Goal: Task Accomplishment & Management: Manage account settings

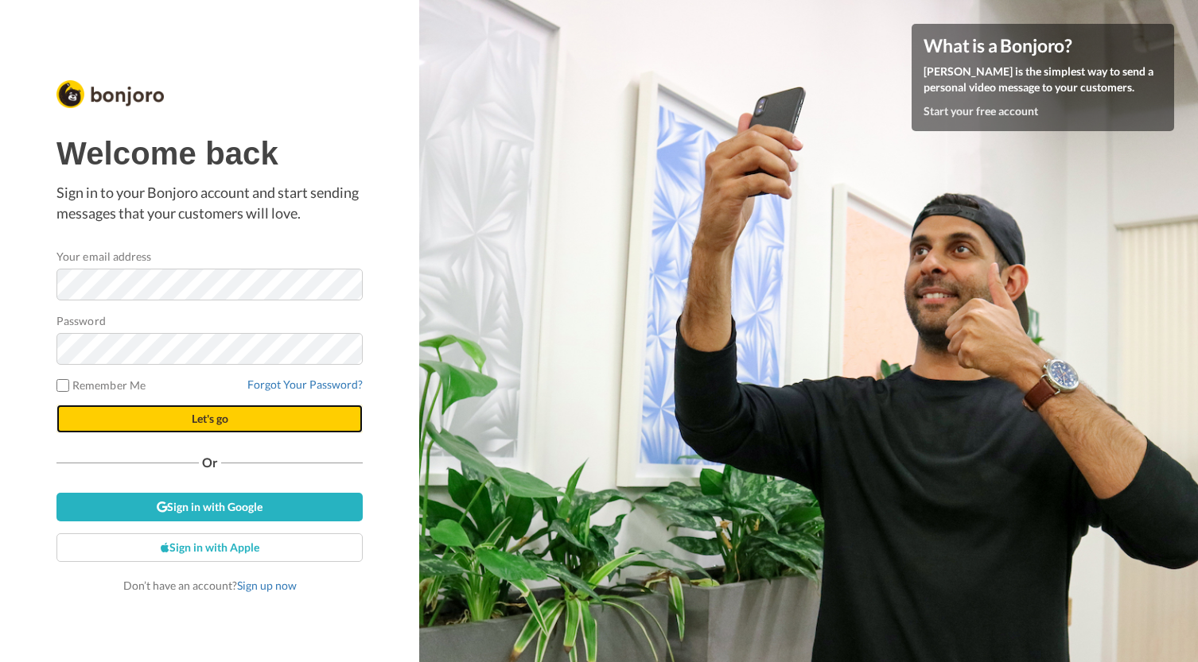
click at [161, 427] on button "Let's go" at bounding box center [209, 419] width 306 height 29
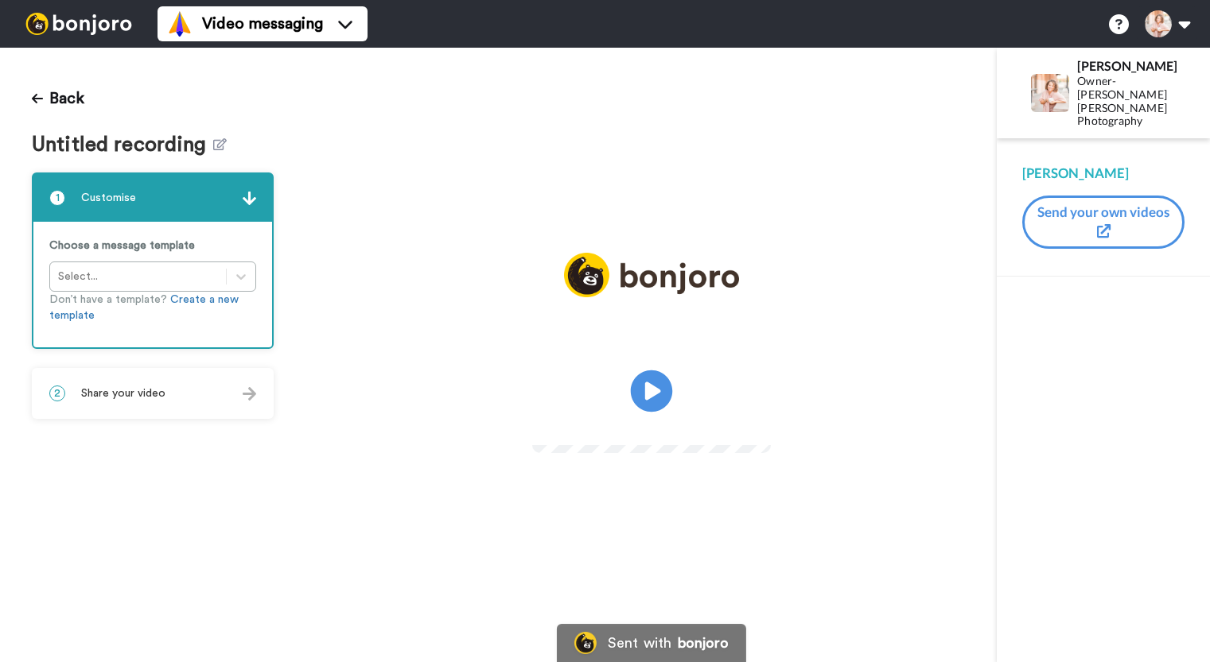
click at [655, 390] on icon "Play/Pause" at bounding box center [651, 392] width 42 height 76
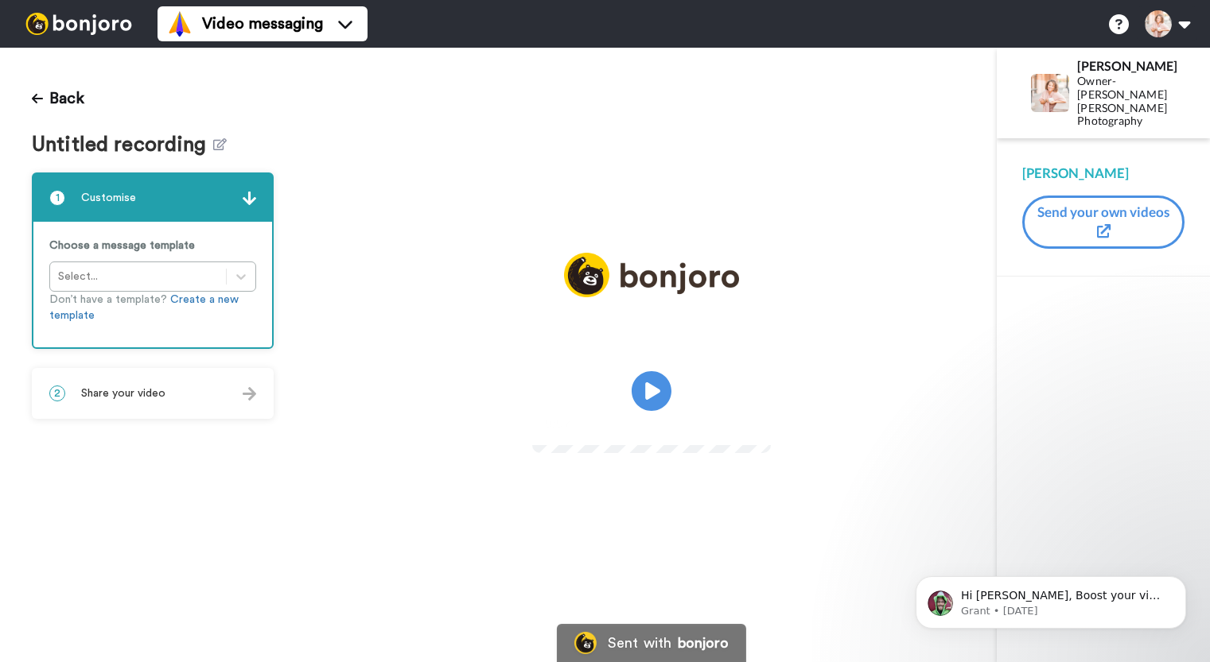
click at [235, 264] on div "Choose a message template Select... Don’t have a template? Create a new template" at bounding box center [152, 285] width 239 height 126
click at [249, 280] on div "Choose a message template Select... Don’t have a template? Create a new template" at bounding box center [152, 285] width 239 height 126
click at [238, 275] on div "Choose a message template Select... Don’t have a template? Create a new template" at bounding box center [152, 285] width 239 height 126
click at [166, 274] on div "Choose a message template Select... Don’t have a template? Create a new template" at bounding box center [152, 285] width 239 height 126
click at [74, 274] on div "Choose a message template Select... Don’t have a template? Create a new template" at bounding box center [152, 285] width 239 height 126
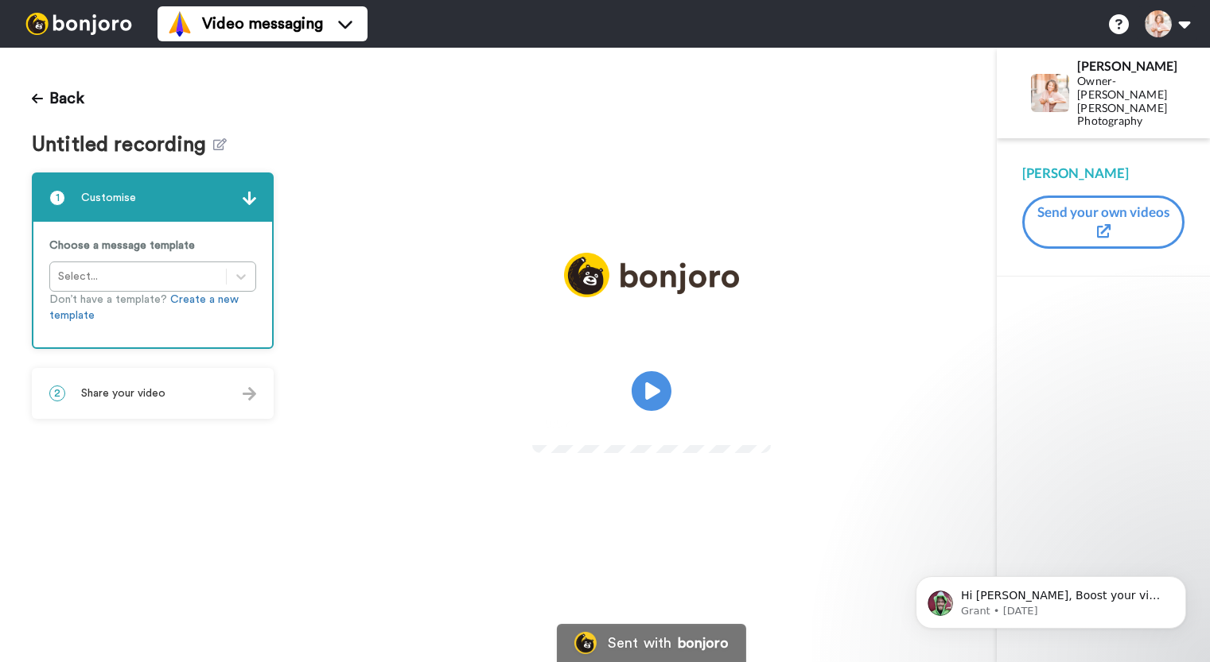
click at [1103, 225] on icon "submit" at bounding box center [1104, 231] width 14 height 14
click at [173, 31] on img at bounding box center [179, 23] width 25 height 25
click at [482, 102] on div "Play/Pause 0:07 / 0:07" at bounding box center [650, 355] width 691 height 615
click at [66, 282] on div "Choose a message template Select... Don’t have a template? Create a new template" at bounding box center [152, 285] width 239 height 126
click at [183, 268] on div "Choose a message template Select... Don’t have a template? Create a new template" at bounding box center [152, 285] width 239 height 126
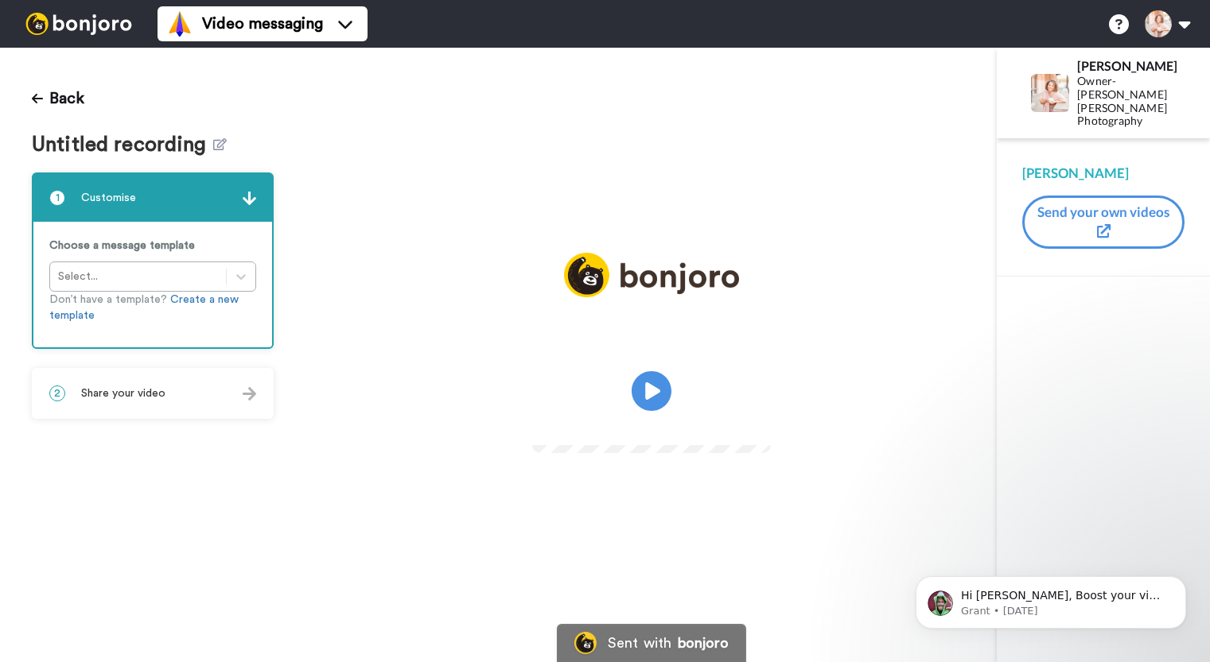
click at [246, 274] on div "Choose a message template Select... Don’t have a template? Create a new template" at bounding box center [152, 285] width 239 height 126
click at [144, 145] on span "Untitled recording" at bounding box center [122, 145] width 181 height 23
click at [1181, 583] on icon "Dismiss notification" at bounding box center [1181, 581] width 9 height 9
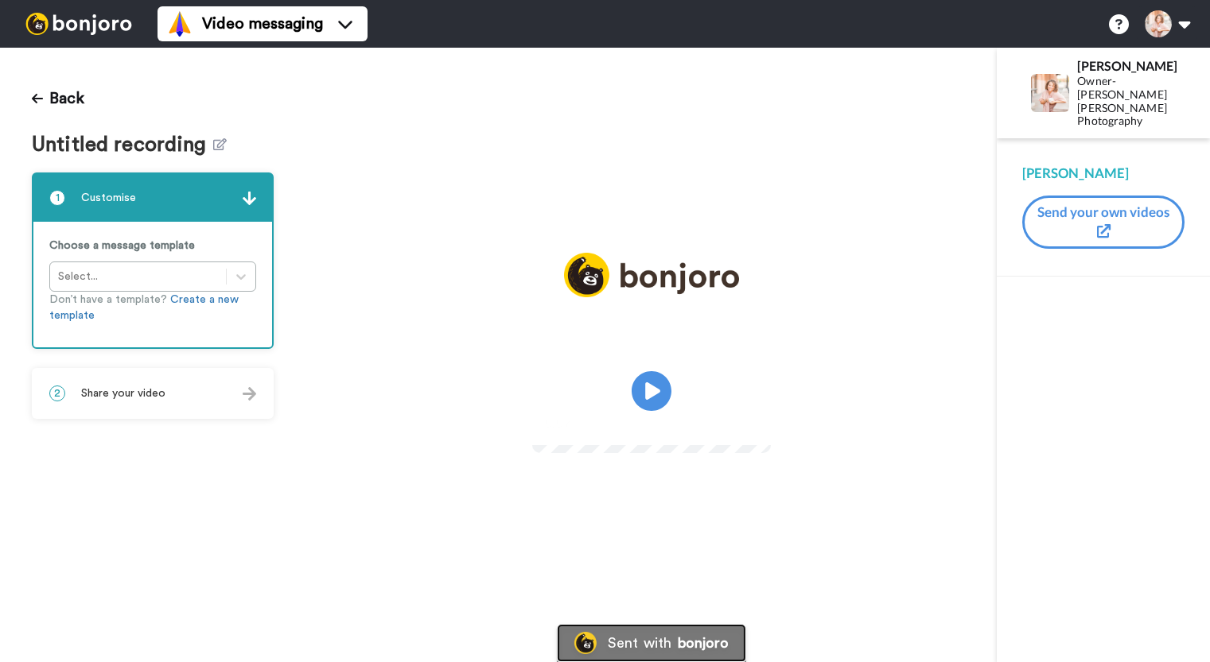
click at [587, 650] on img at bounding box center [585, 643] width 22 height 22
click at [134, 397] on span "Share your video" at bounding box center [123, 394] width 84 height 16
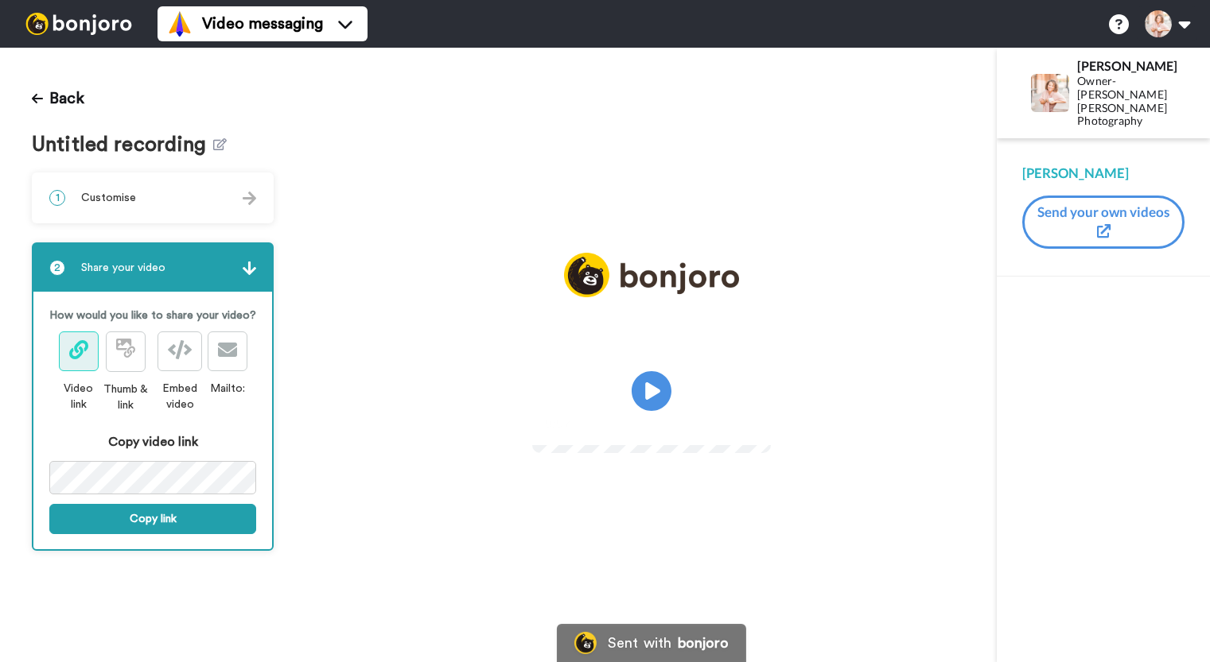
click at [91, 344] on button at bounding box center [79, 352] width 40 height 40
click at [194, 204] on div "1 Customise" at bounding box center [152, 198] width 239 height 48
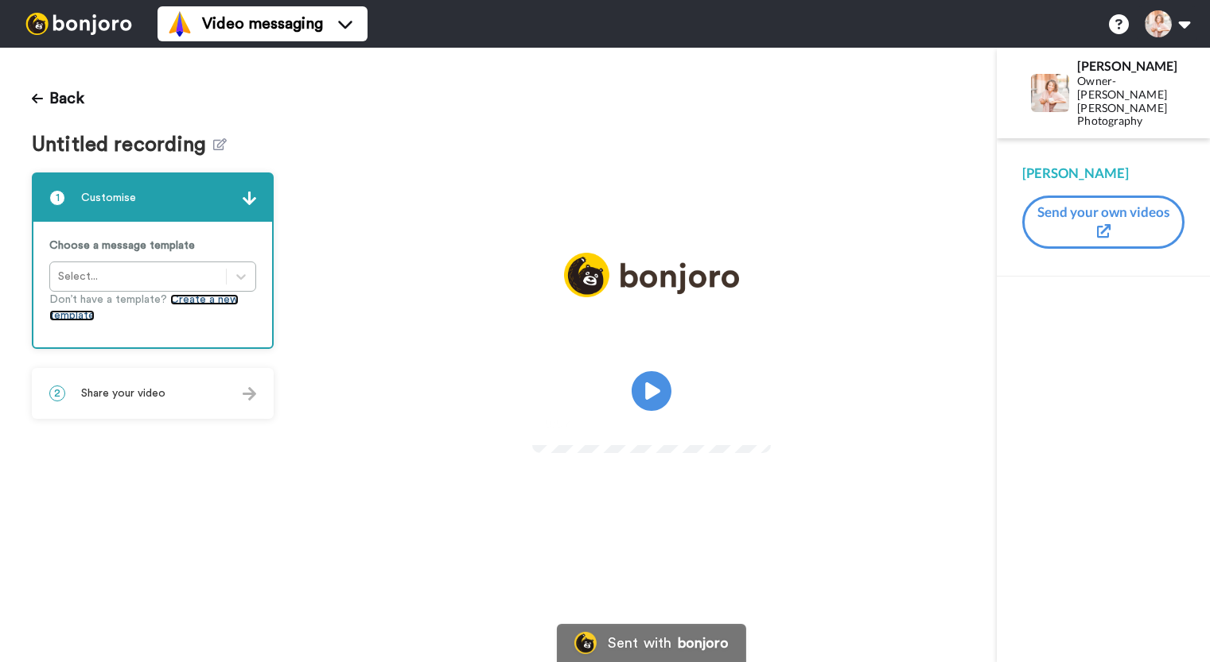
click at [205, 296] on link "Create a new template" at bounding box center [143, 307] width 189 height 27
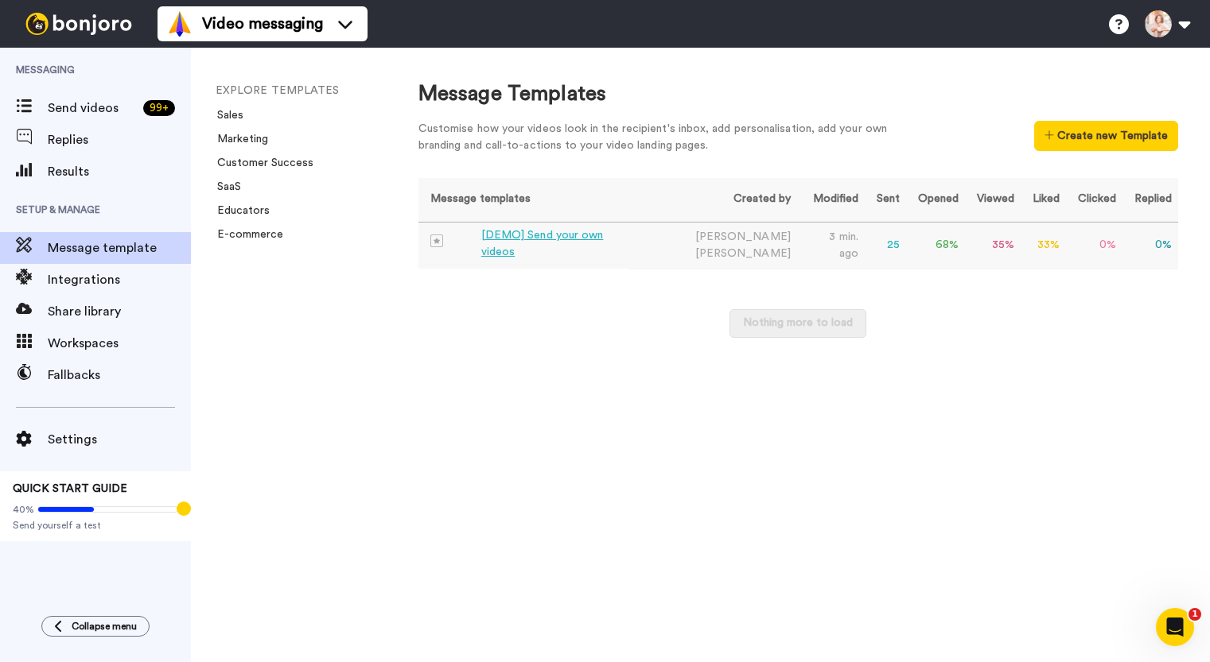
click at [590, 247] on div "[DEMO] Send your own videos" at bounding box center [552, 243] width 142 height 33
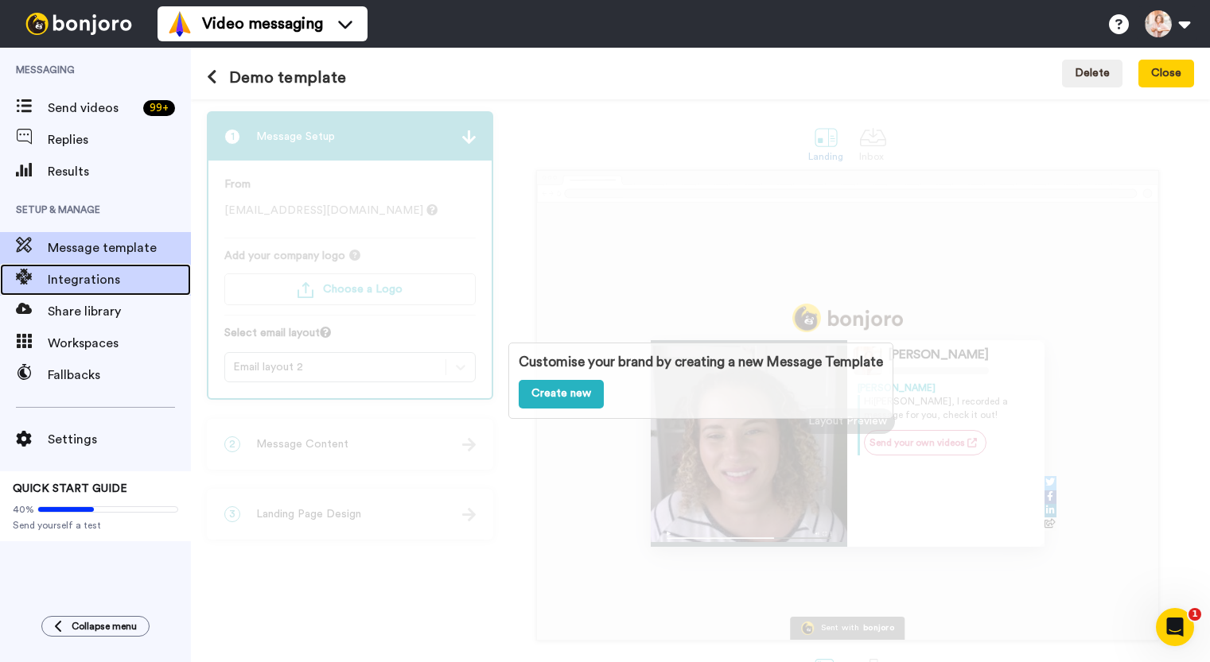
click at [113, 274] on span "Integrations" at bounding box center [119, 279] width 143 height 19
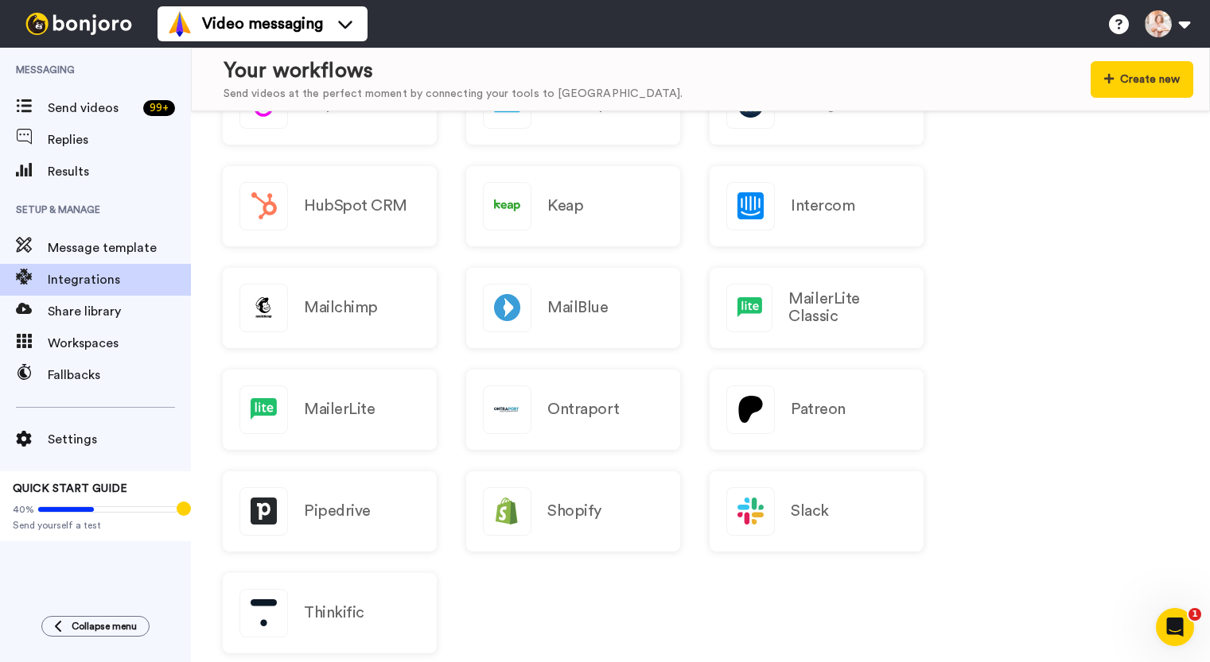
scroll to position [489, 0]
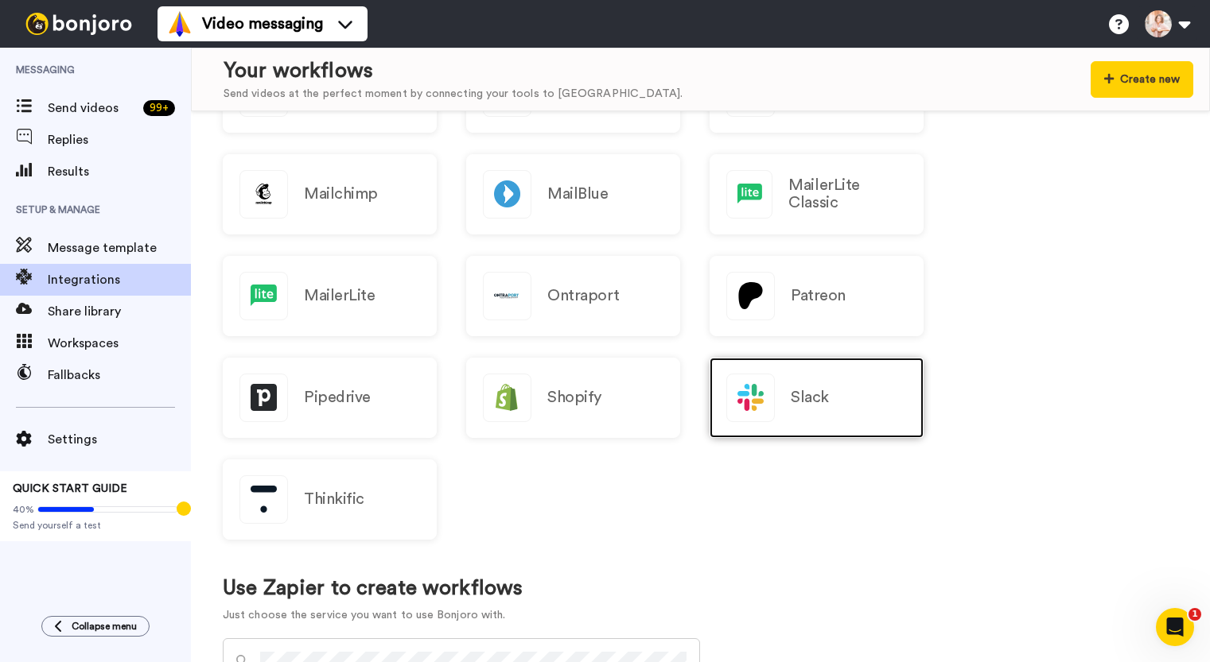
click at [835, 398] on div "Slack" at bounding box center [816, 398] width 214 height 80
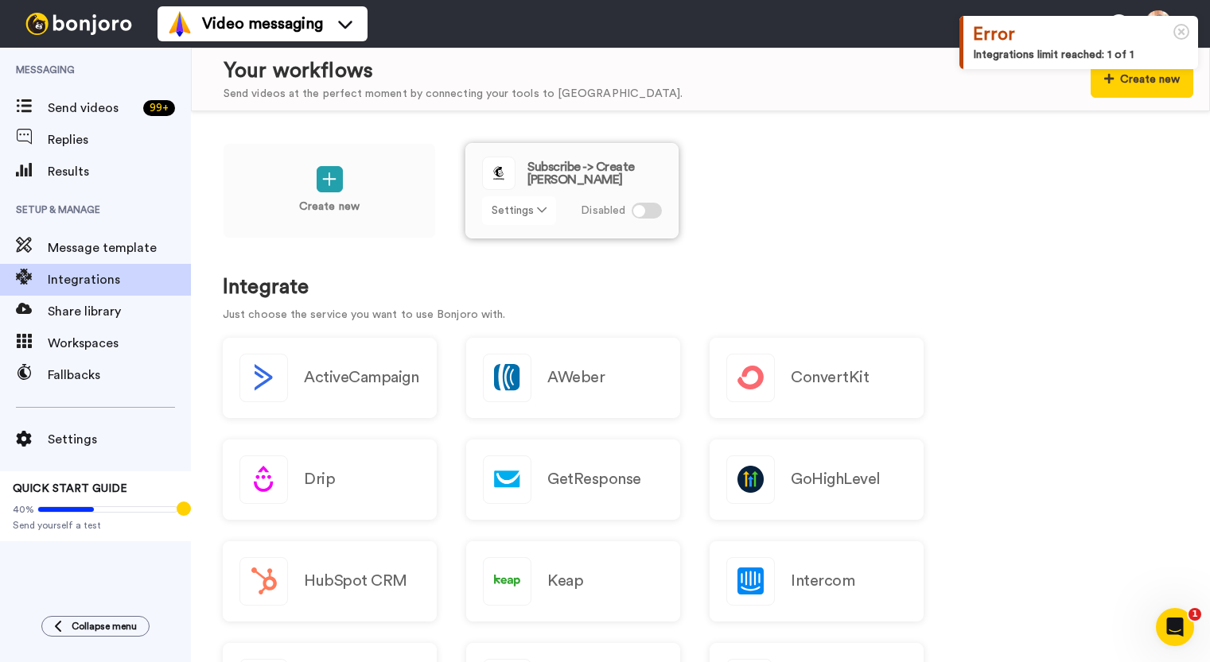
click at [540, 212] on icon at bounding box center [542, 209] width 10 height 11
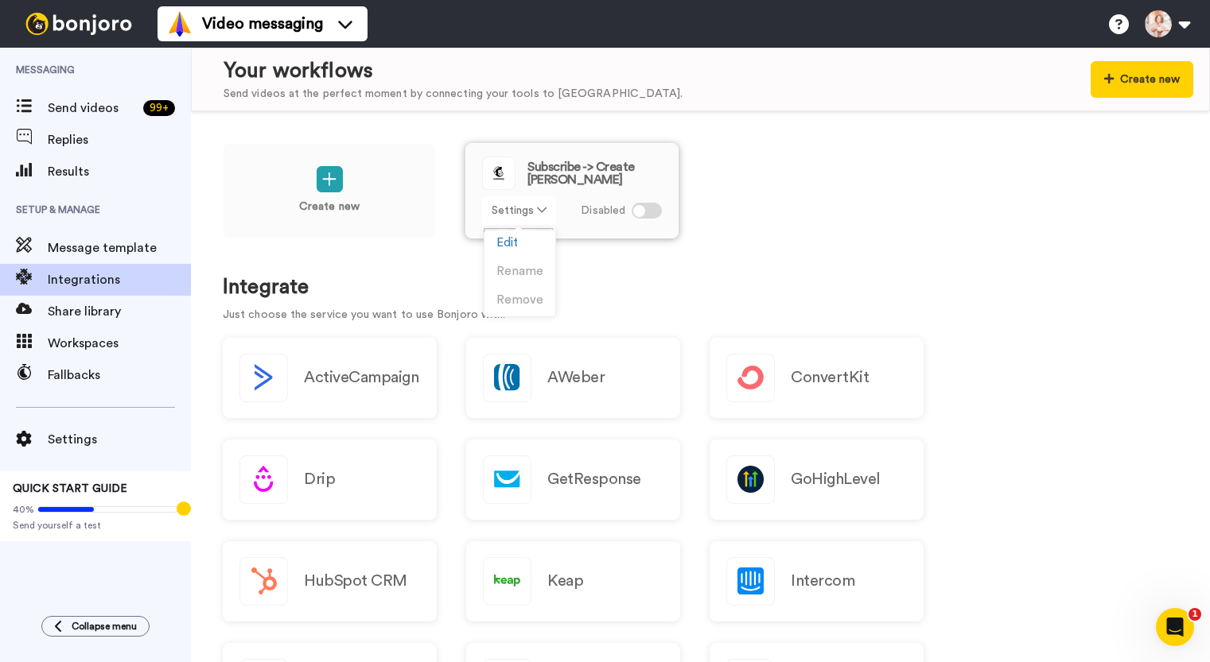
click at [540, 212] on icon at bounding box center [542, 209] width 10 height 11
click at [1040, 305] on div "Create new Subscribe -> Create Bonjoro Settings Disabled Integrate Just choose …" at bounding box center [700, 386] width 1019 height 551
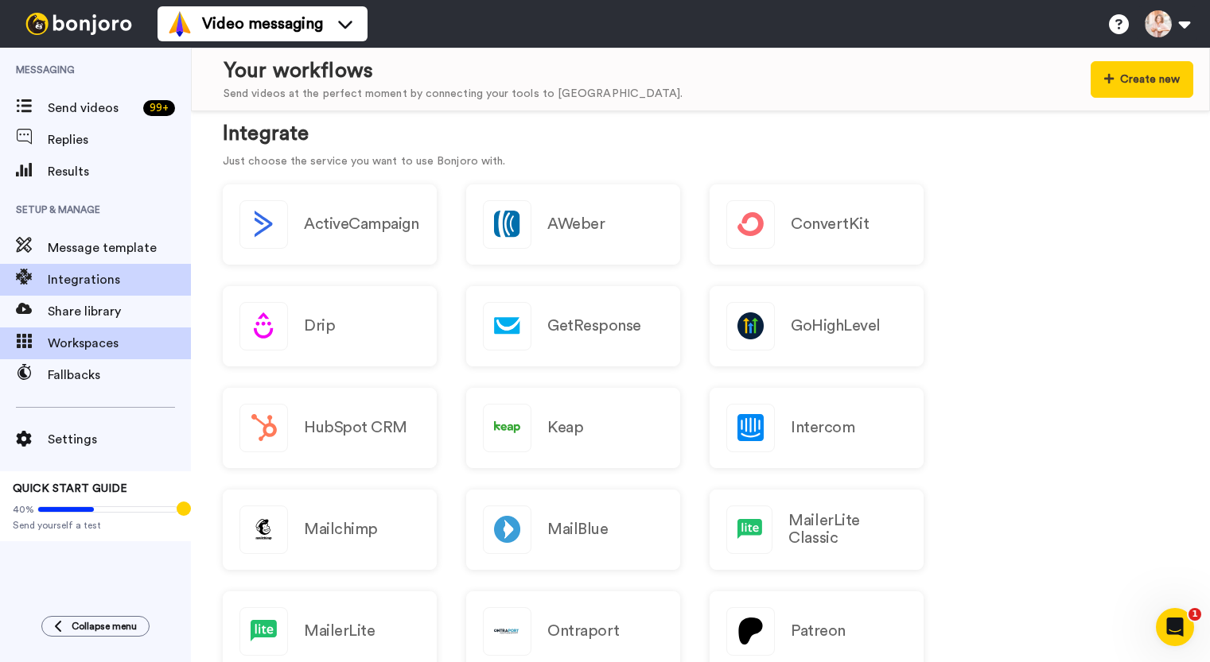
scroll to position [144, 0]
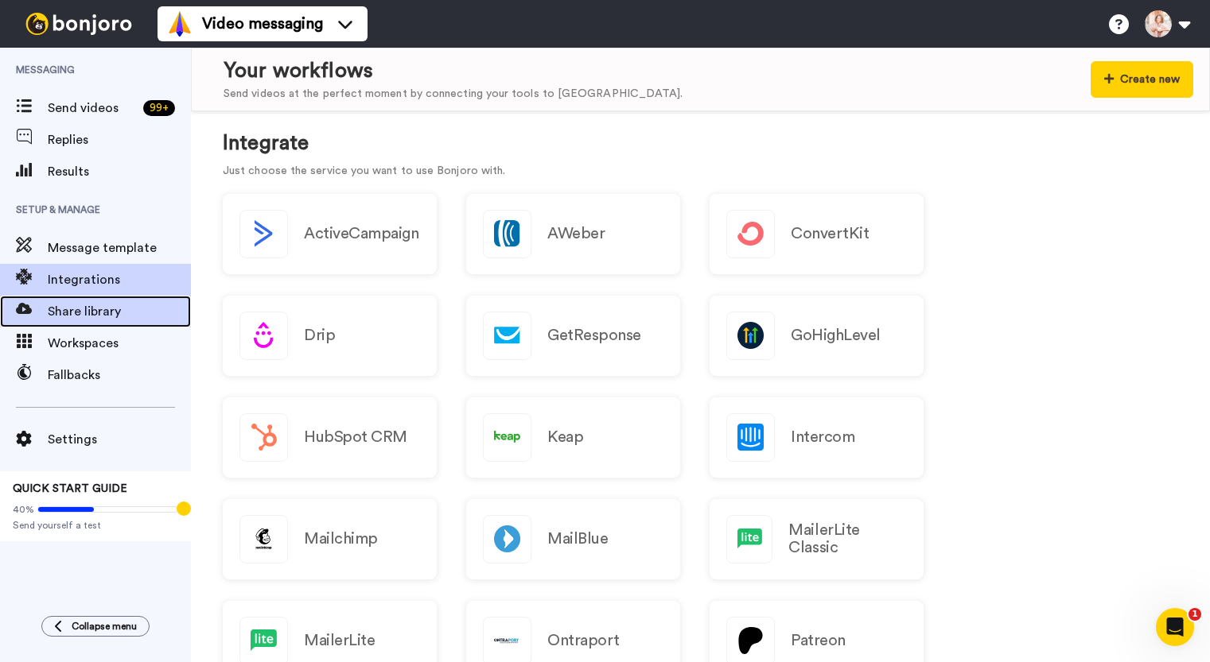
click at [89, 322] on div "Share library" at bounding box center [95, 312] width 191 height 32
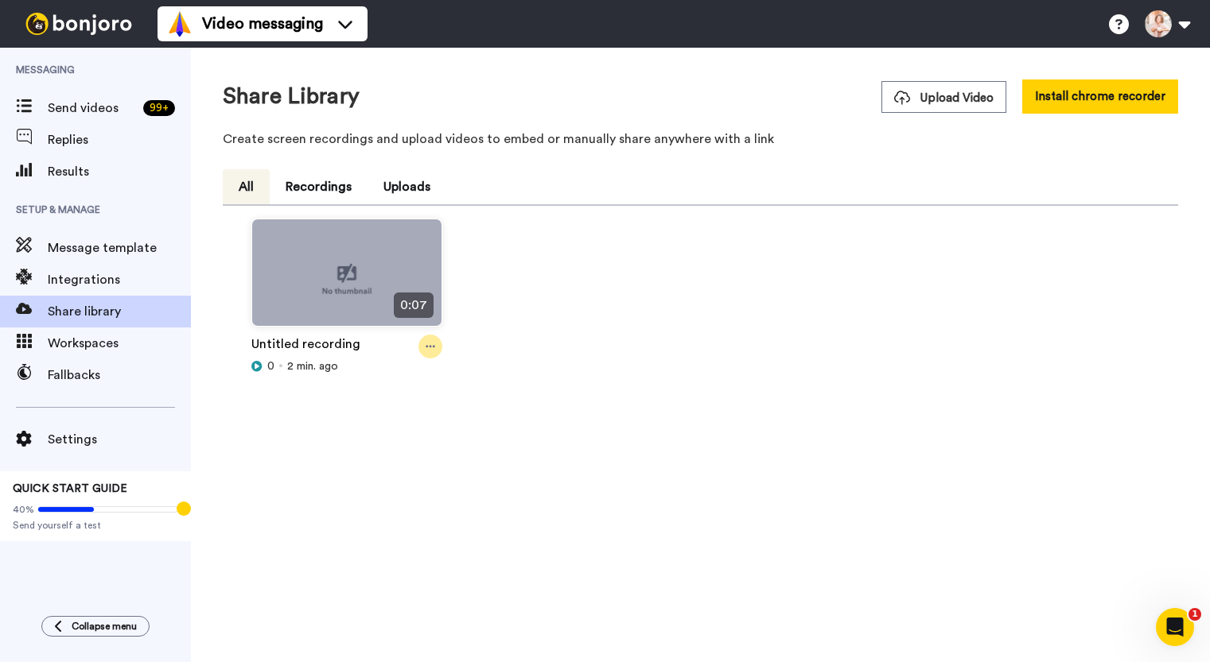
click at [430, 348] on icon at bounding box center [430, 347] width 10 height 2
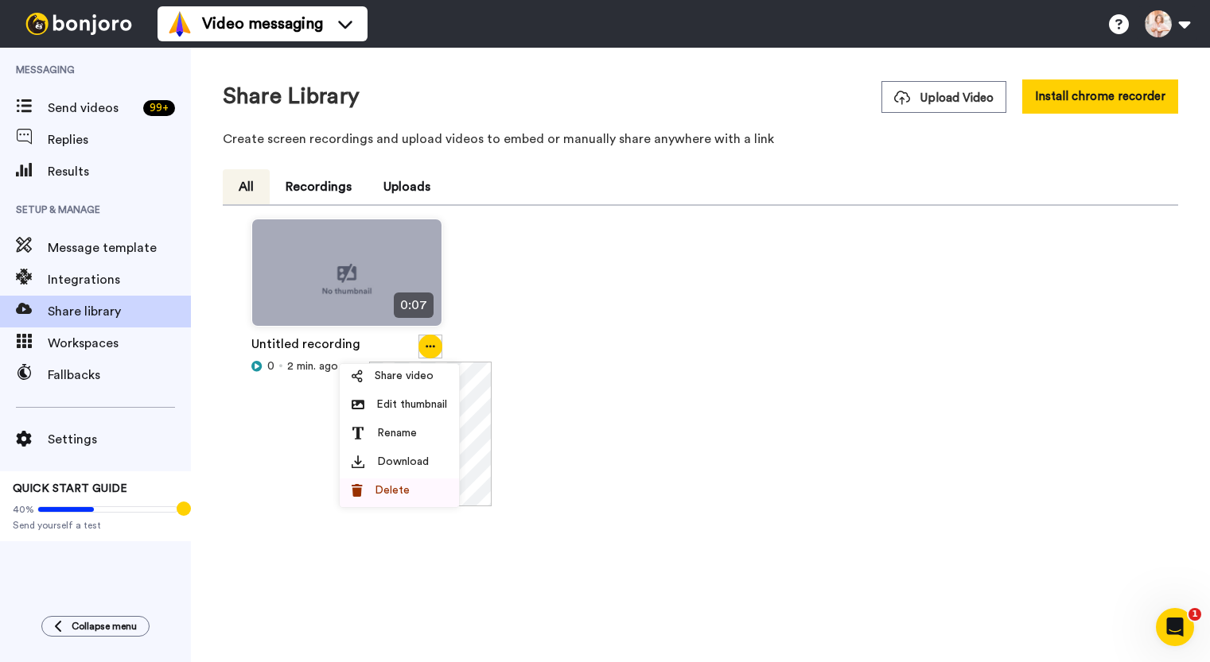
click at [429, 481] on li "Delete" at bounding box center [399, 493] width 119 height 29
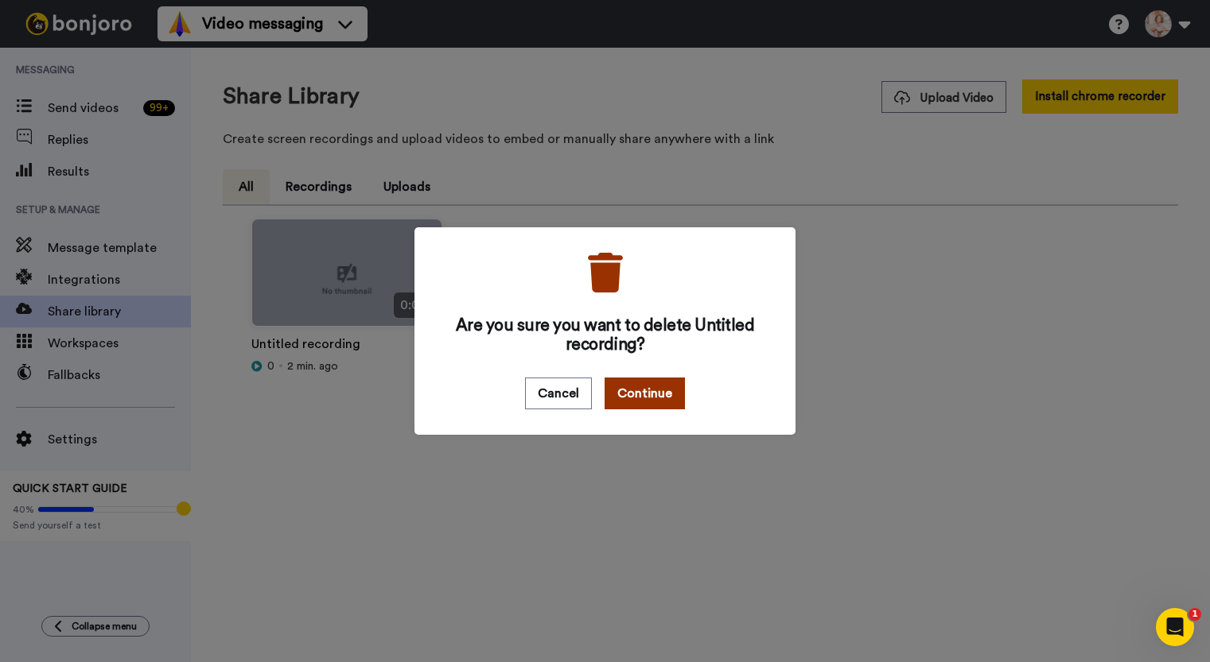
click at [621, 396] on button "Continue" at bounding box center [644, 394] width 80 height 32
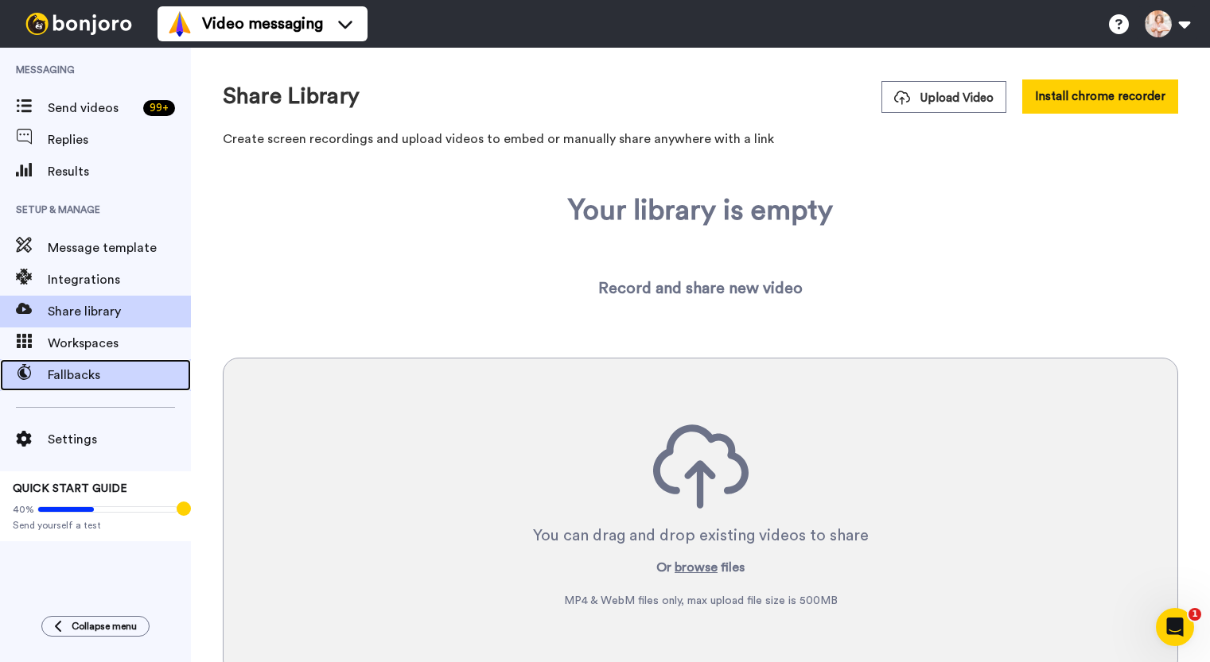
click at [69, 379] on span "Fallbacks" at bounding box center [119, 375] width 143 height 19
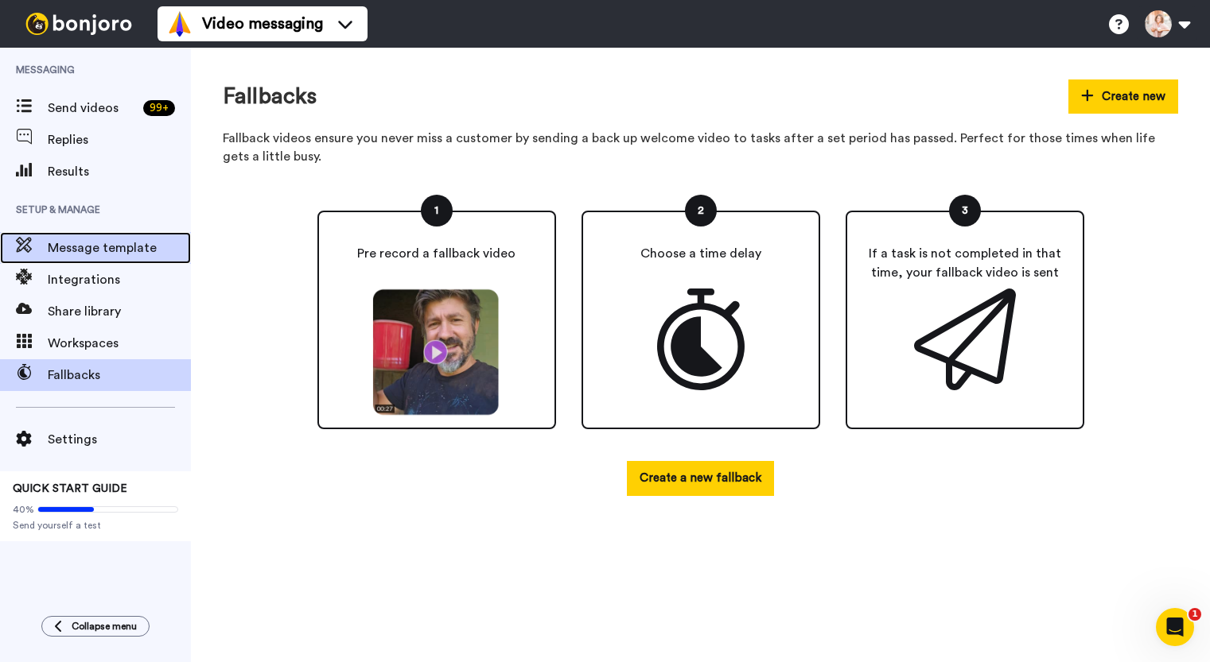
click at [111, 252] on span "Message template" at bounding box center [119, 248] width 143 height 19
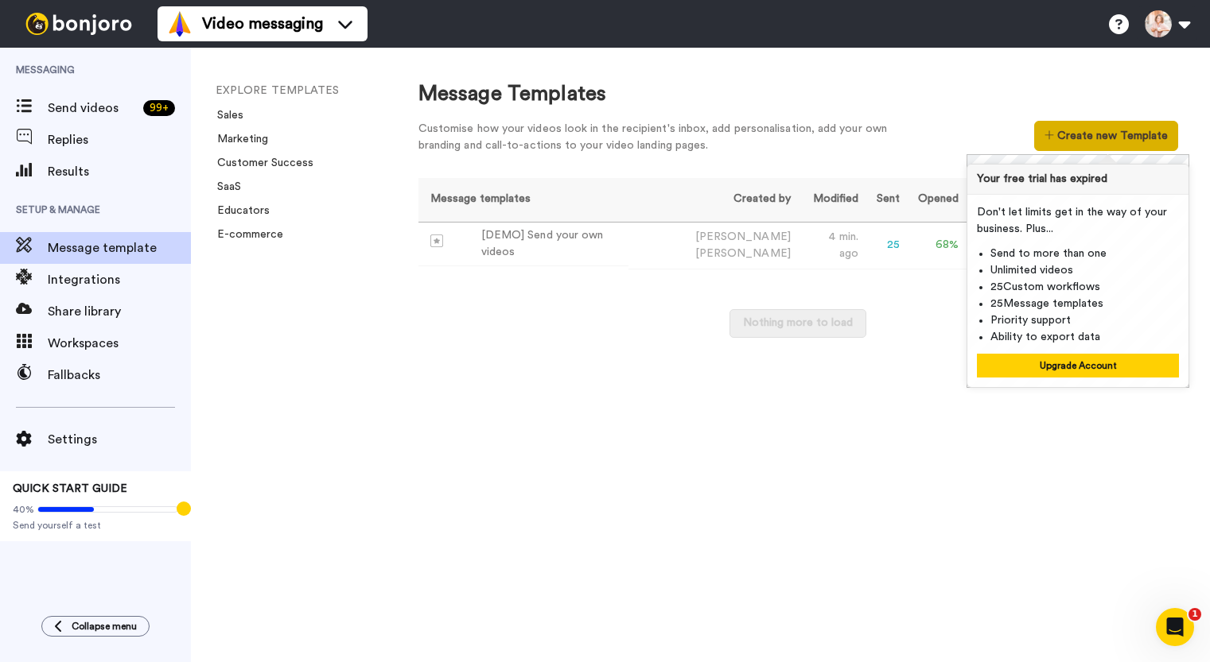
click at [1120, 134] on button "Create new Template" at bounding box center [1106, 136] width 144 height 30
click at [1081, 138] on button "Create new Template" at bounding box center [1106, 136] width 144 height 30
click at [736, 471] on div "Message Templates Customise how your videos look in the recipient's inbox, add …" at bounding box center [797, 355] width 823 height 615
click at [1136, 135] on button "Create new Template" at bounding box center [1106, 136] width 144 height 30
click at [662, 285] on div "Message templates Created by Modified Sent Opened Viewed Liked Clicked Replied …" at bounding box center [797, 265] width 759 height 175
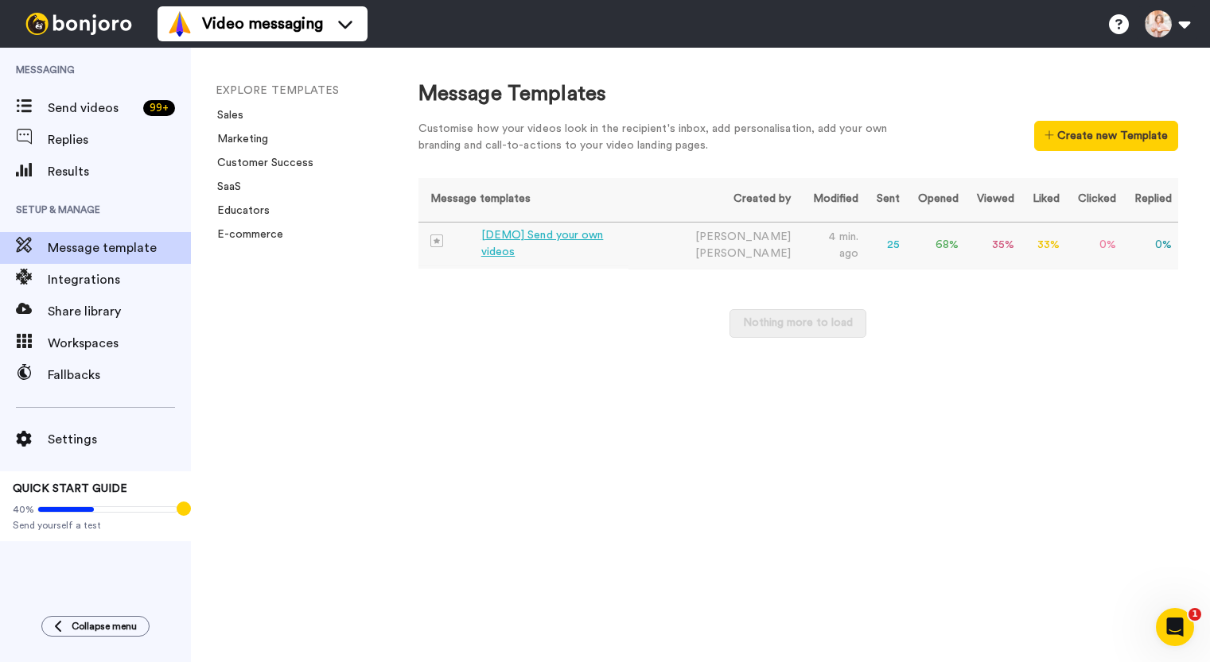
click at [543, 239] on div "[DEMO] Send your own videos" at bounding box center [552, 243] width 142 height 33
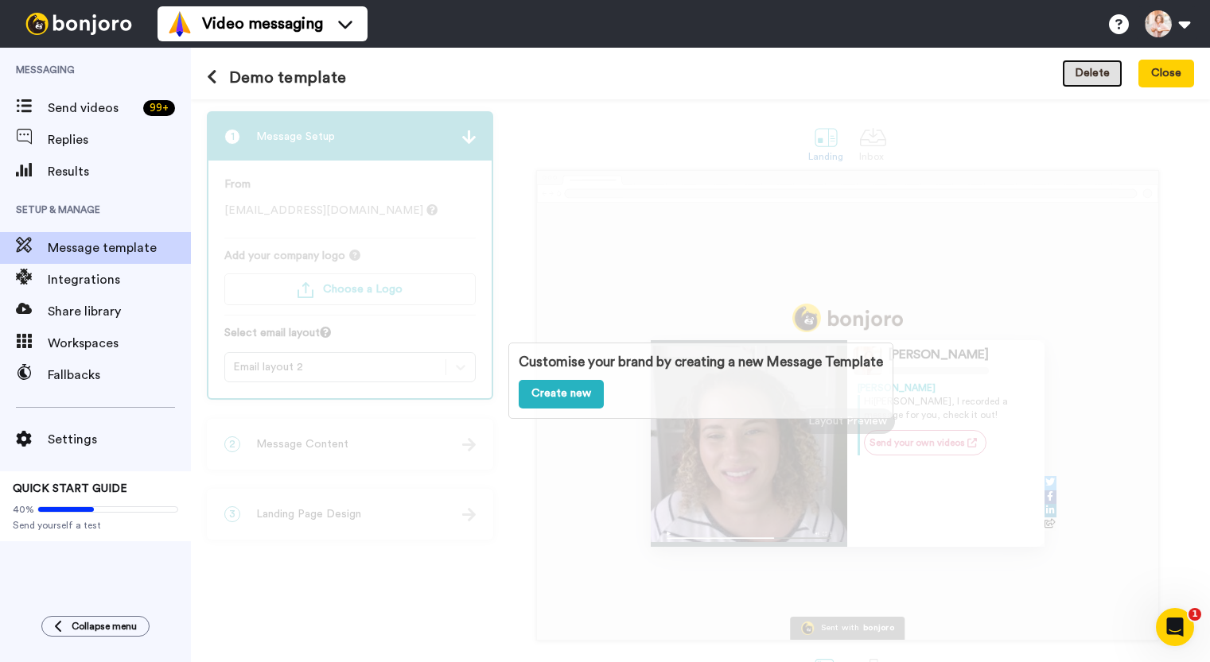
click at [1101, 73] on button "Delete" at bounding box center [1092, 74] width 60 height 29
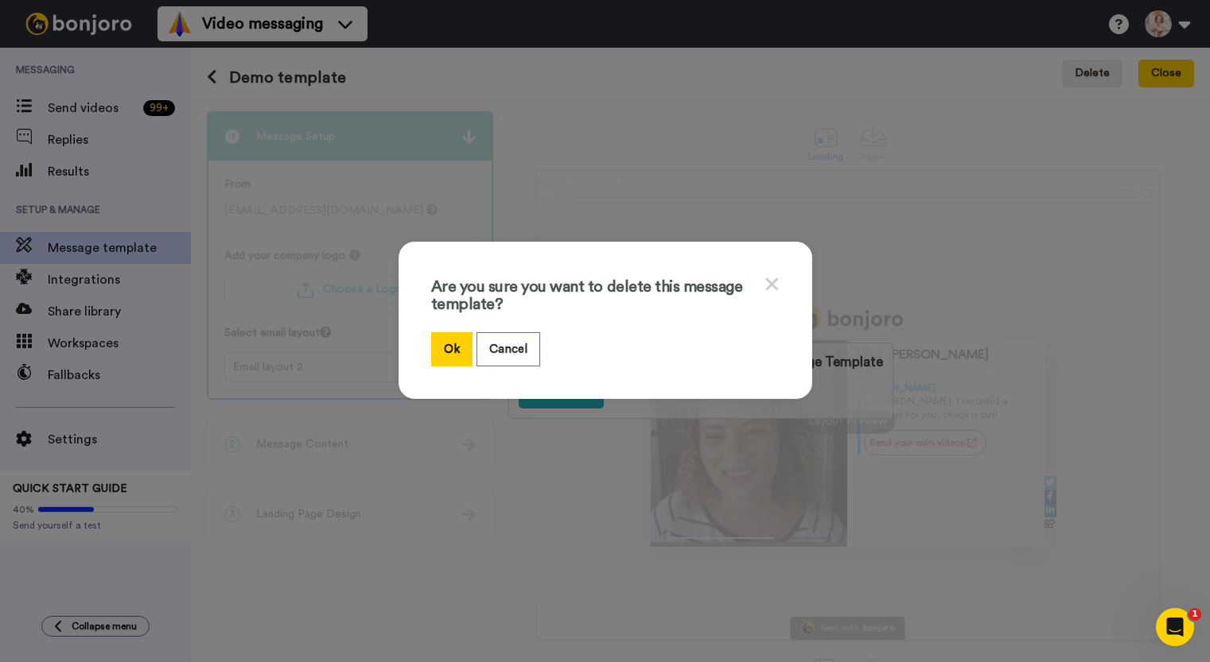
click at [766, 281] on icon at bounding box center [771, 284] width 13 height 13
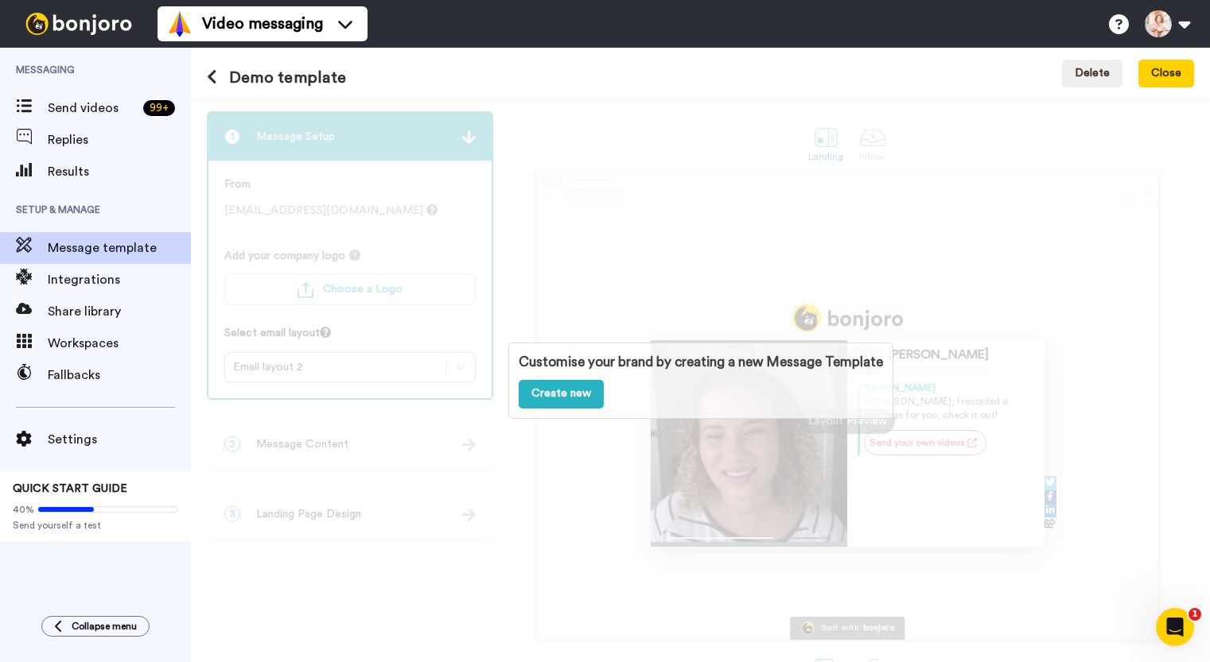
click at [320, 87] on h1 "Demo template" at bounding box center [276, 77] width 139 height 17
click at [220, 83] on button at bounding box center [218, 77] width 22 height 17
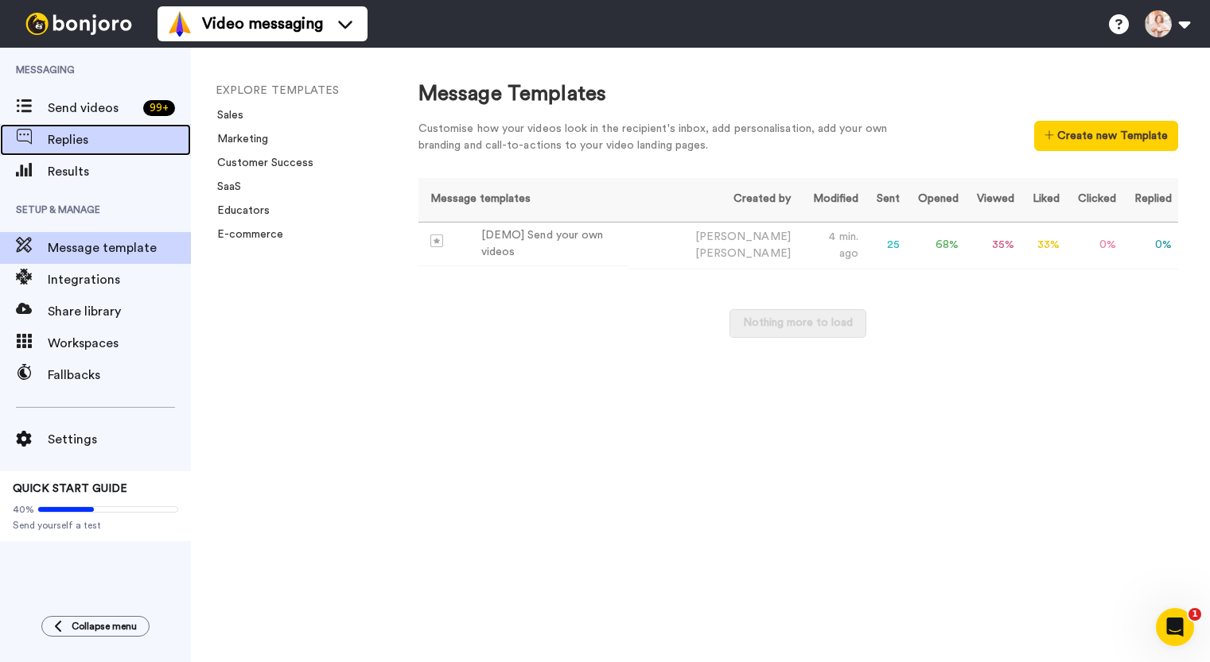
click at [64, 144] on span "Replies" at bounding box center [119, 139] width 143 height 19
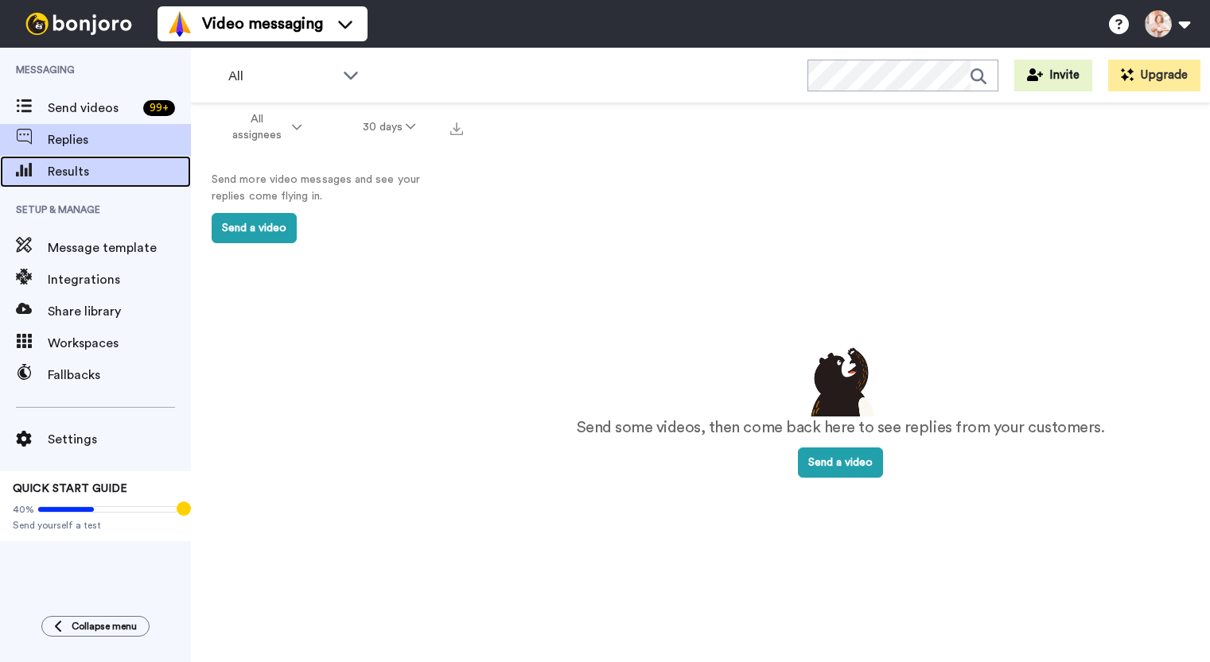
click at [68, 171] on span "Results" at bounding box center [119, 171] width 143 height 19
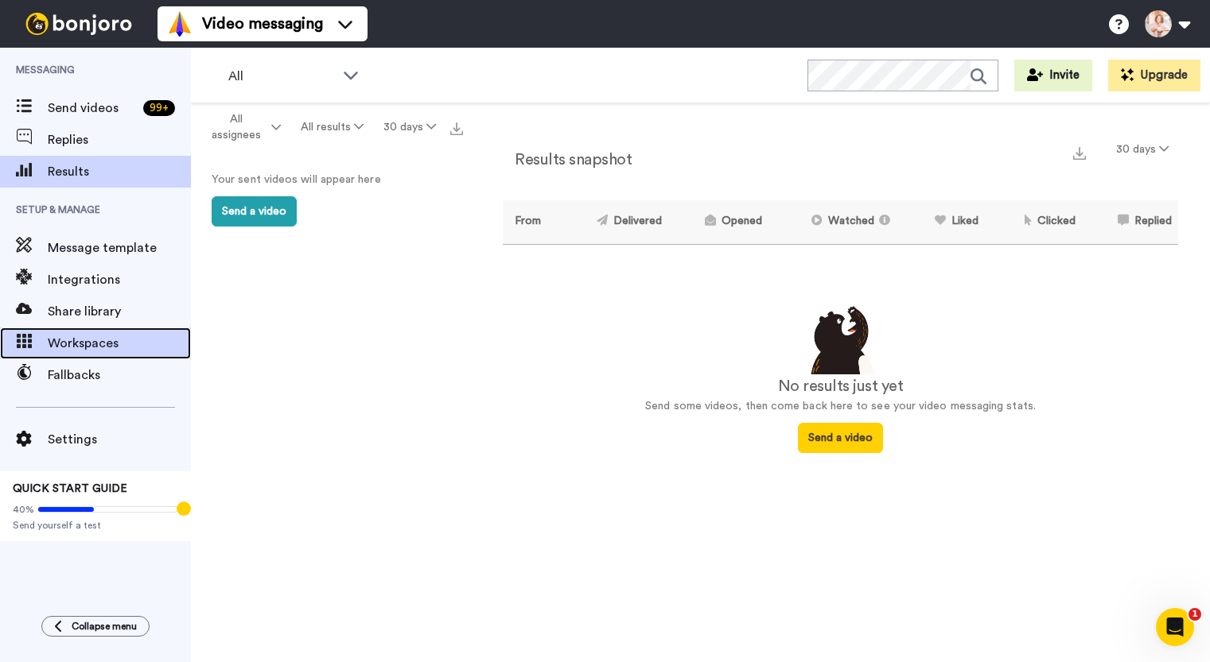
click at [142, 343] on span "Workspaces" at bounding box center [119, 343] width 143 height 19
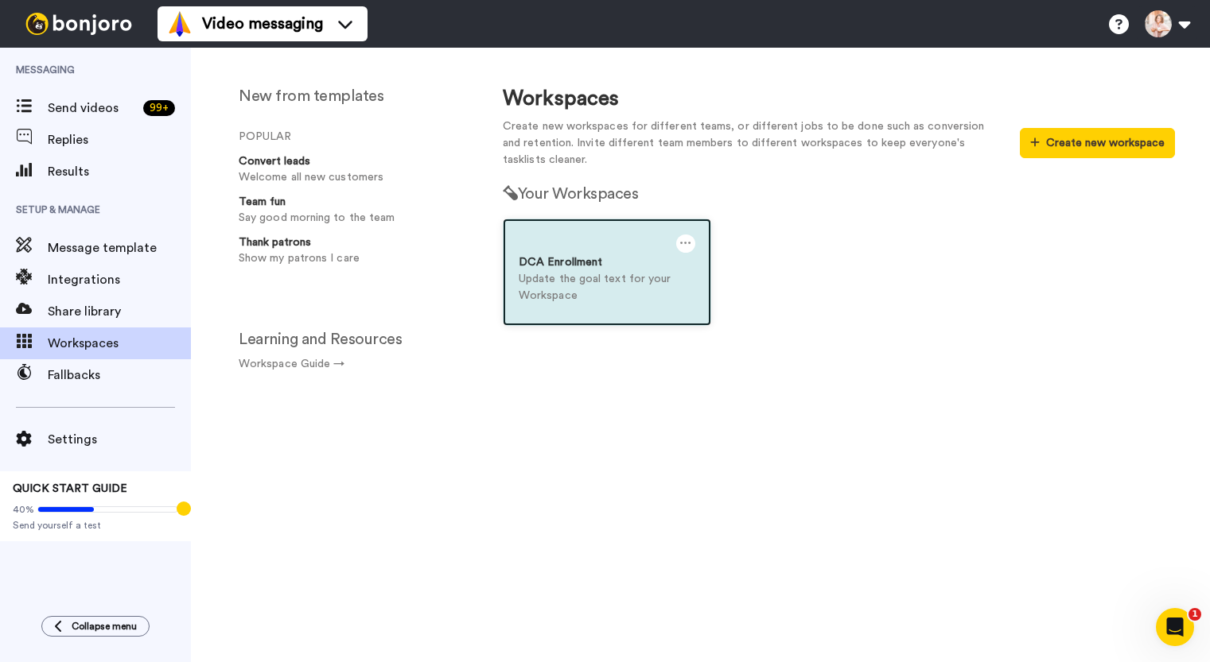
click at [577, 263] on div "DCA Enrollment" at bounding box center [606, 262] width 177 height 17
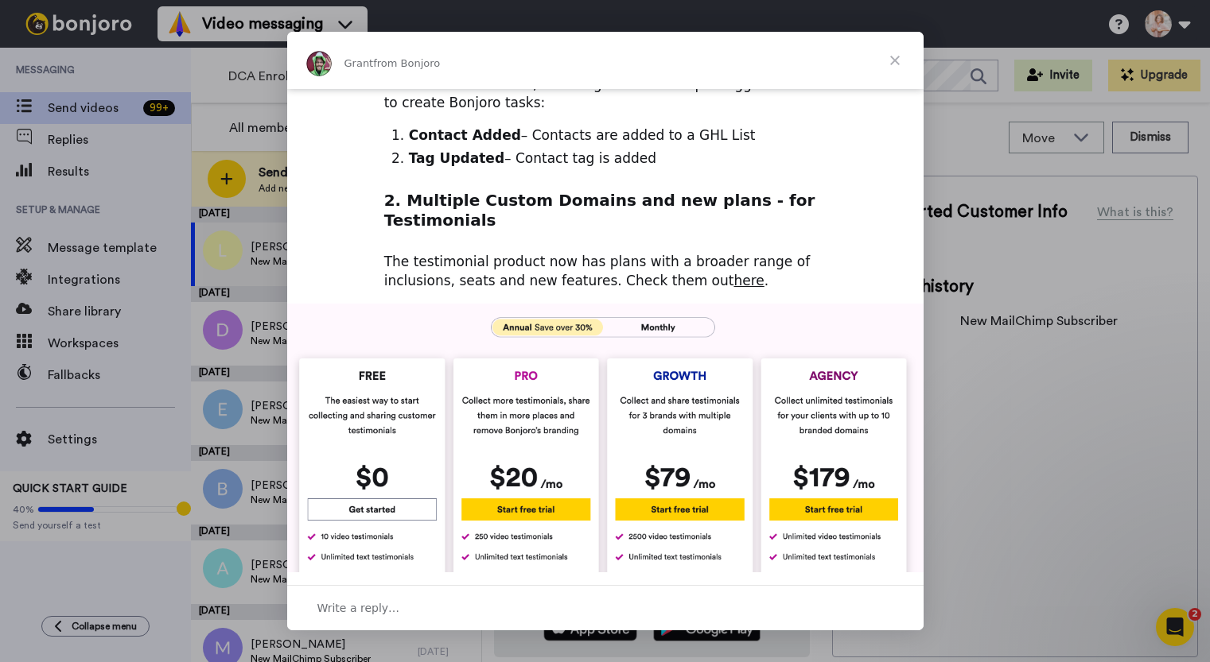
scroll to position [646, 0]
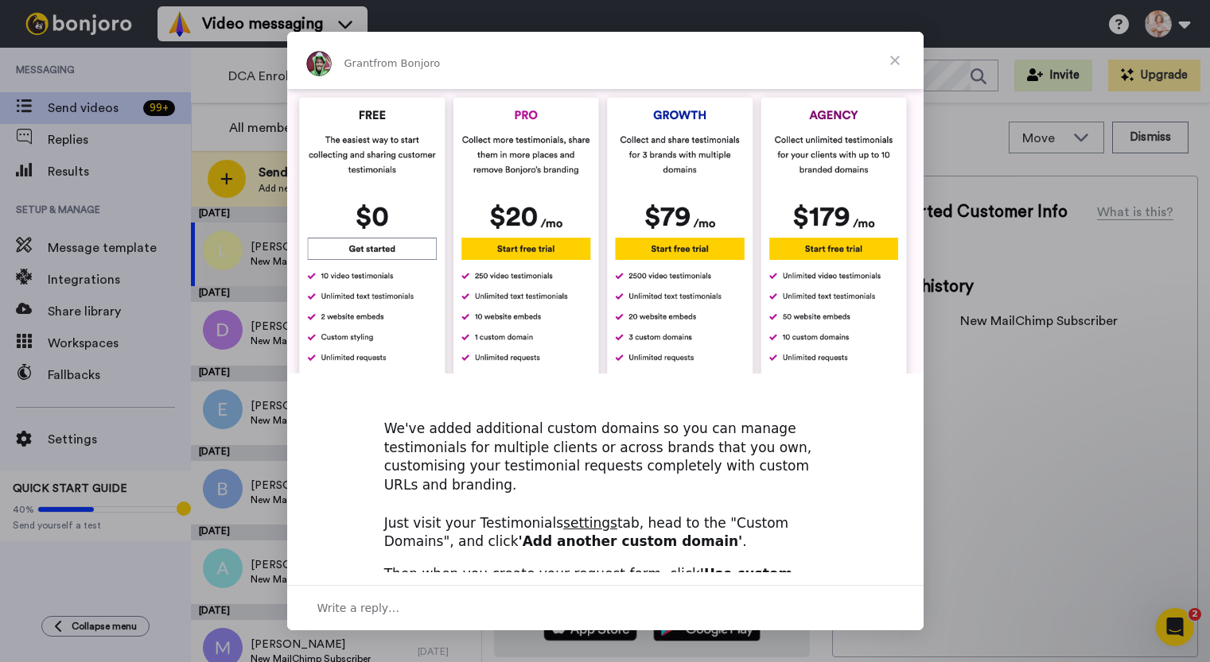
click at [898, 59] on span "Close" at bounding box center [894, 60] width 57 height 57
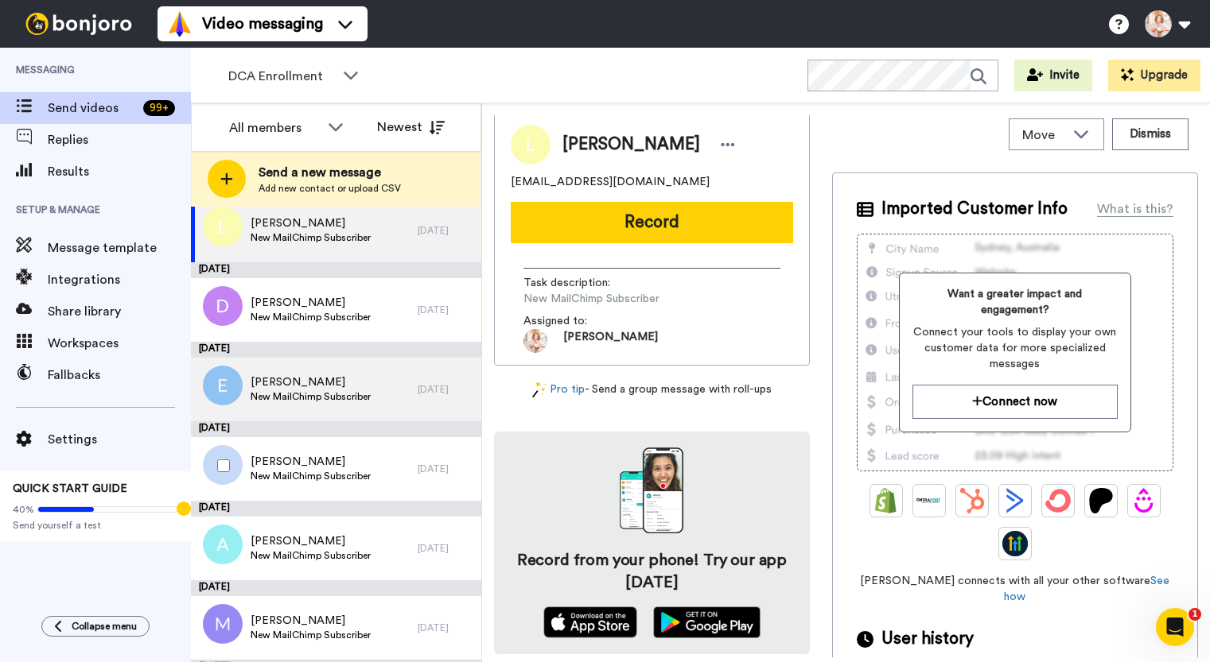
scroll to position [0, 0]
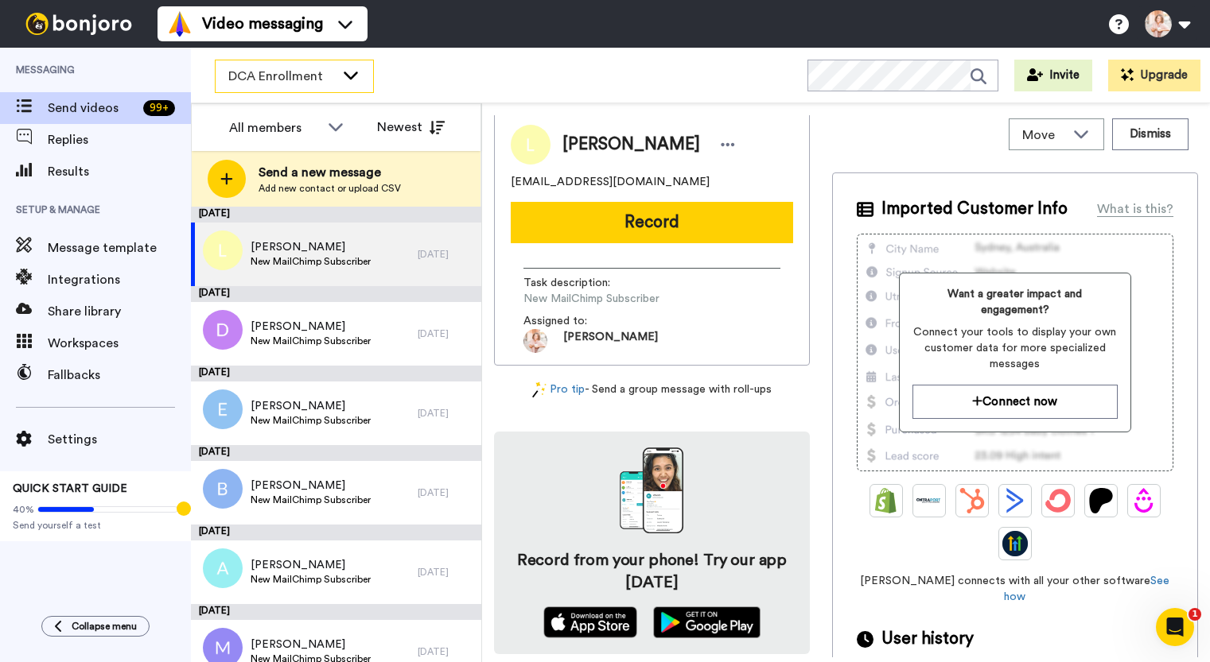
click at [245, 80] on span "DCA Enrollment" at bounding box center [281, 76] width 107 height 19
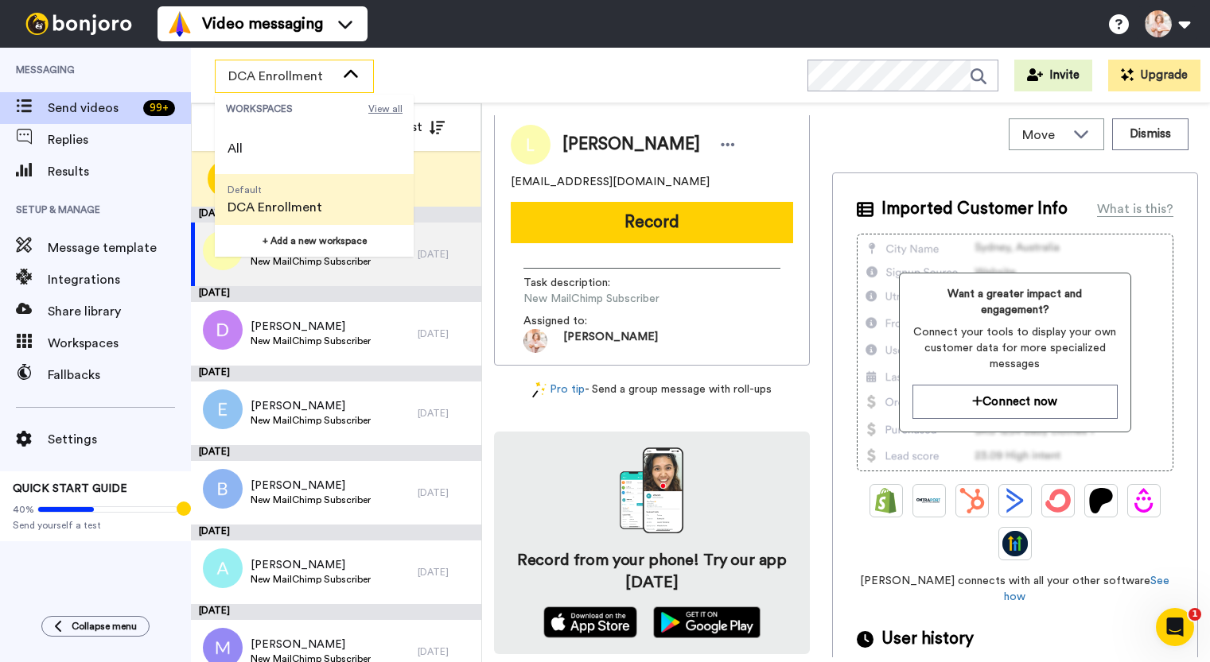
click at [383, 111] on span "View all" at bounding box center [385, 109] width 34 height 13
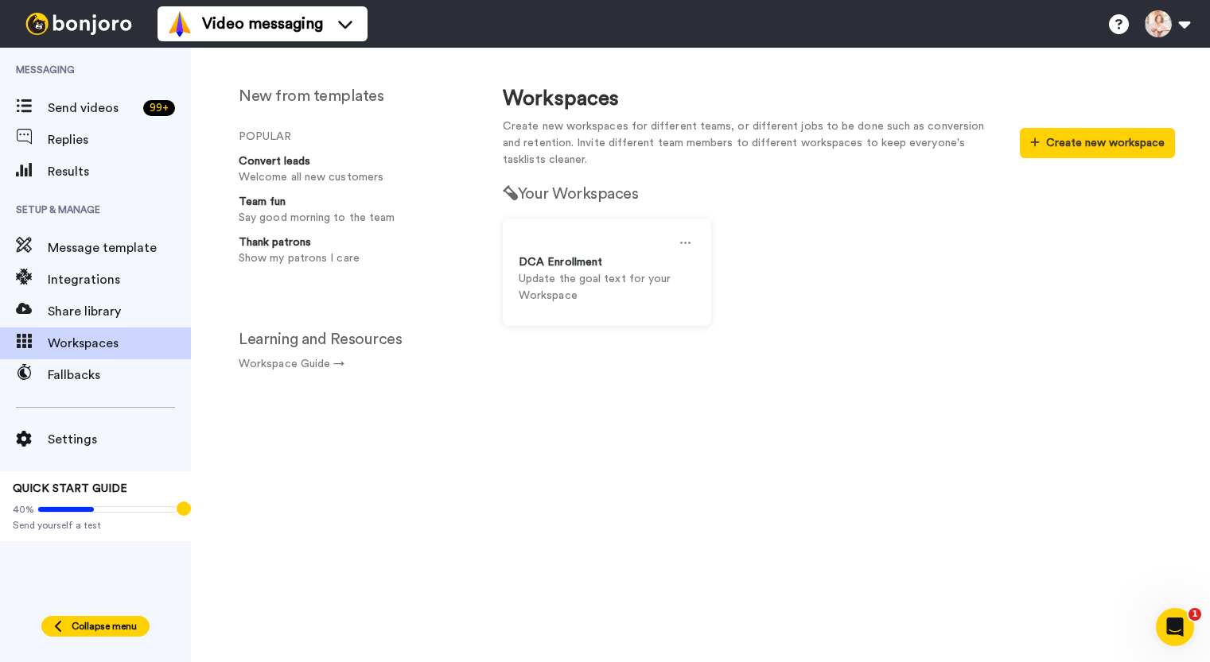
click at [103, 626] on span "Collapse menu" at bounding box center [104, 626] width 65 height 13
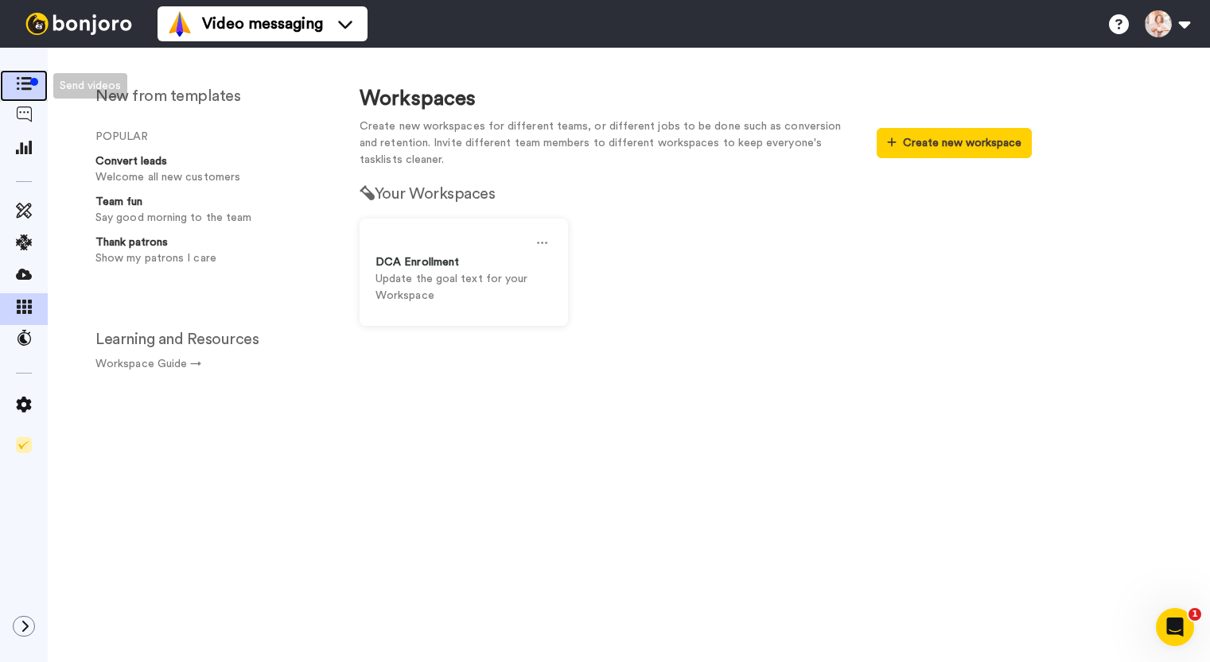
click at [31, 83] on div at bounding box center [34, 82] width 8 height 8
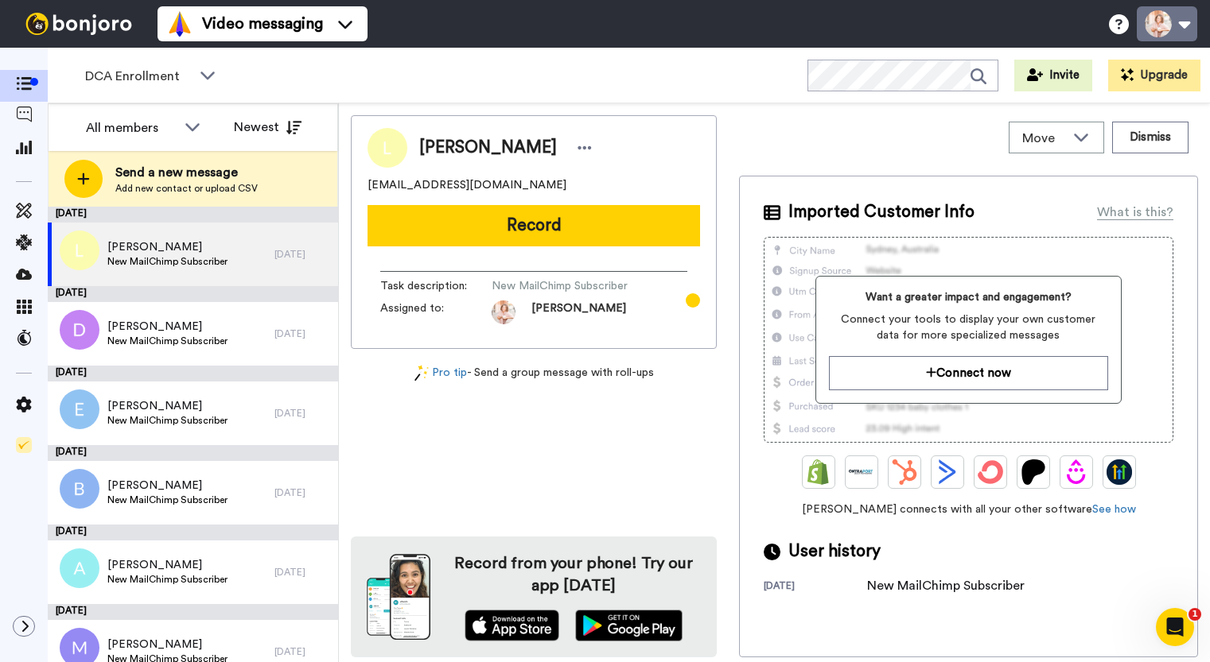
click at [1187, 27] on button at bounding box center [1166, 23] width 60 height 35
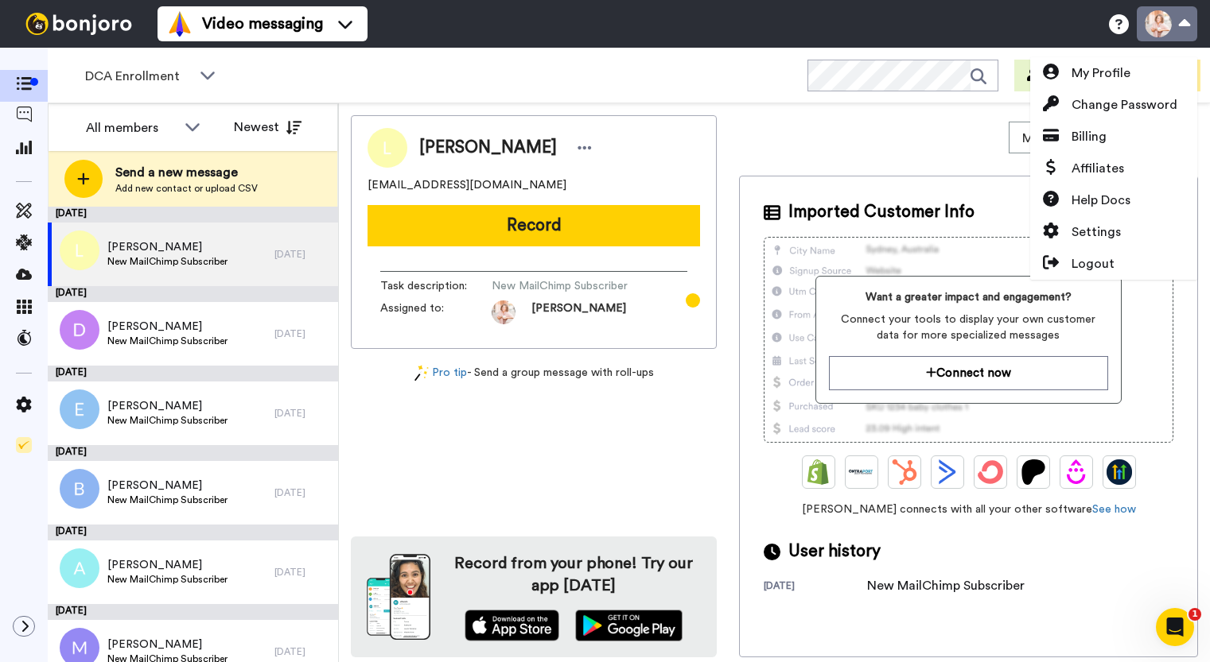
click at [1187, 27] on button at bounding box center [1166, 23] width 60 height 35
